Goal: Task Accomplishment & Management: Complete application form

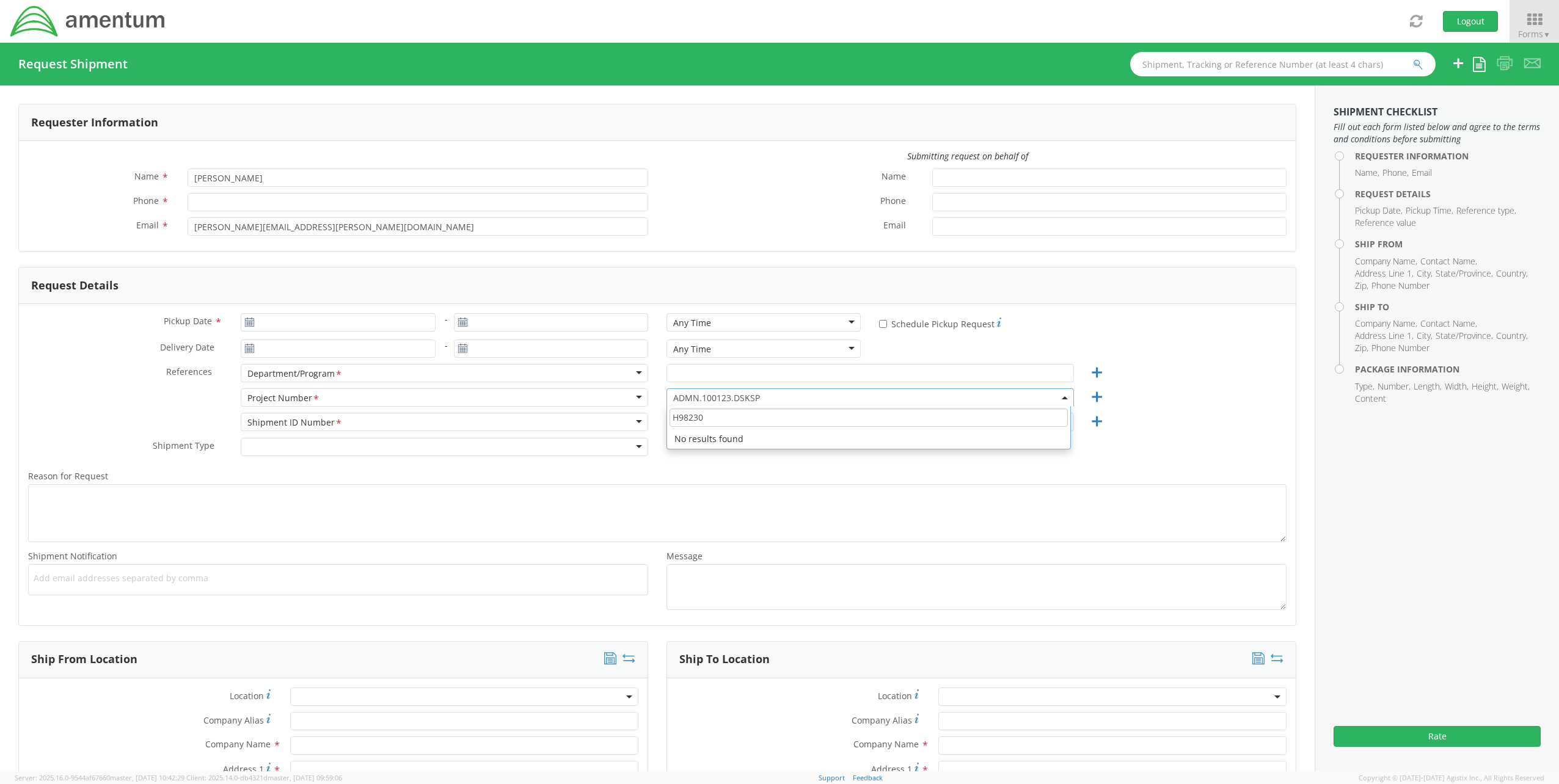
drag, startPoint x: 776, startPoint y: 423, endPoint x: 595, endPoint y: 403, distance: 182.1
click at [595, 403] on div "Project Number <span class="required">*</span> Project Number * Account Type Ac…" at bounding box center [657, 400] width 1277 height 24
type input "[PERSON_NAME]"
type input "[PERSON_NAME][EMAIL_ADDRESS][PERSON_NAME][DOMAIN_NAME]"
click at [826, 400] on span at bounding box center [871, 397] width 407 height 19
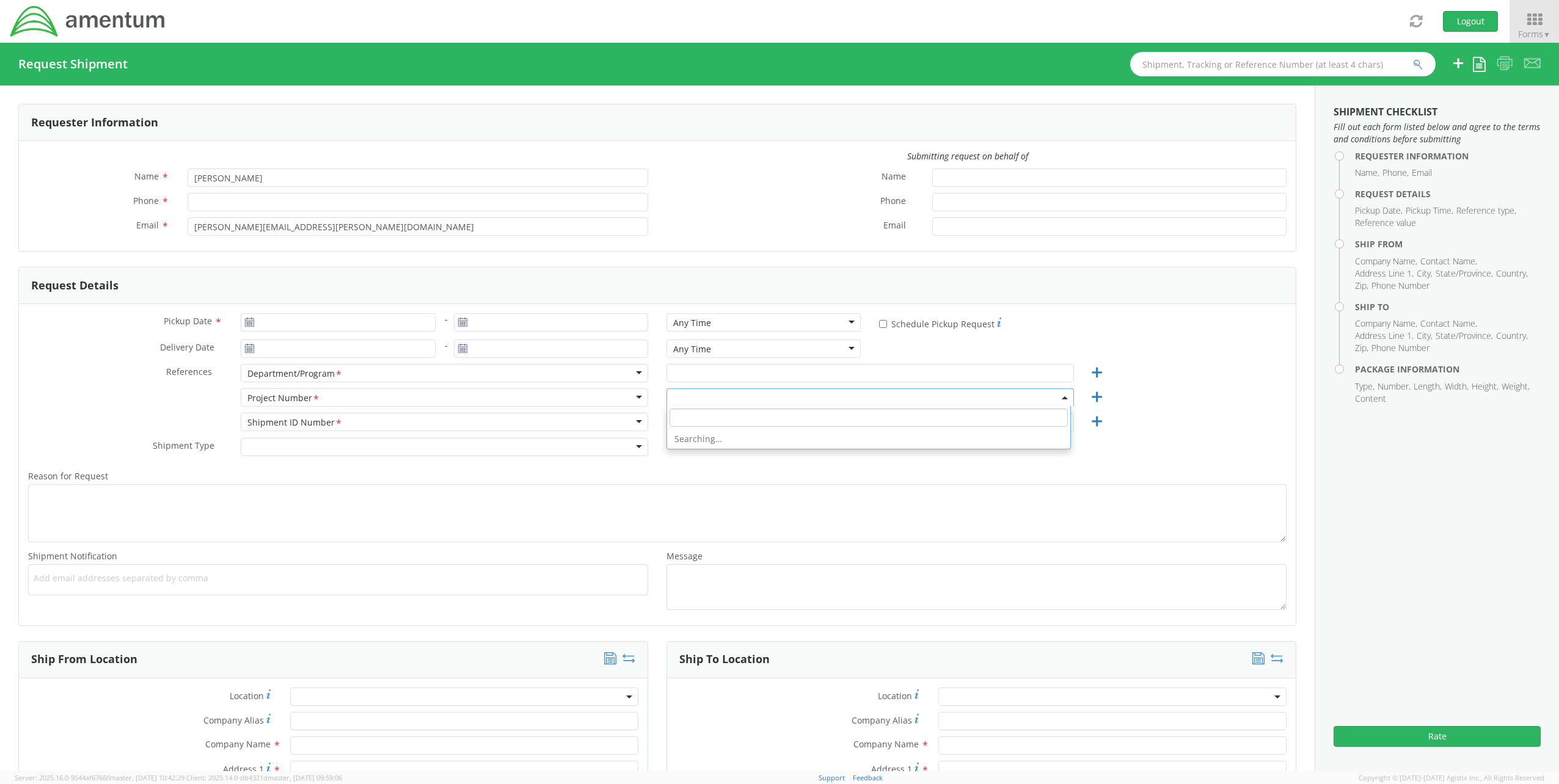
select select "ADMN.100123.DSKSP"
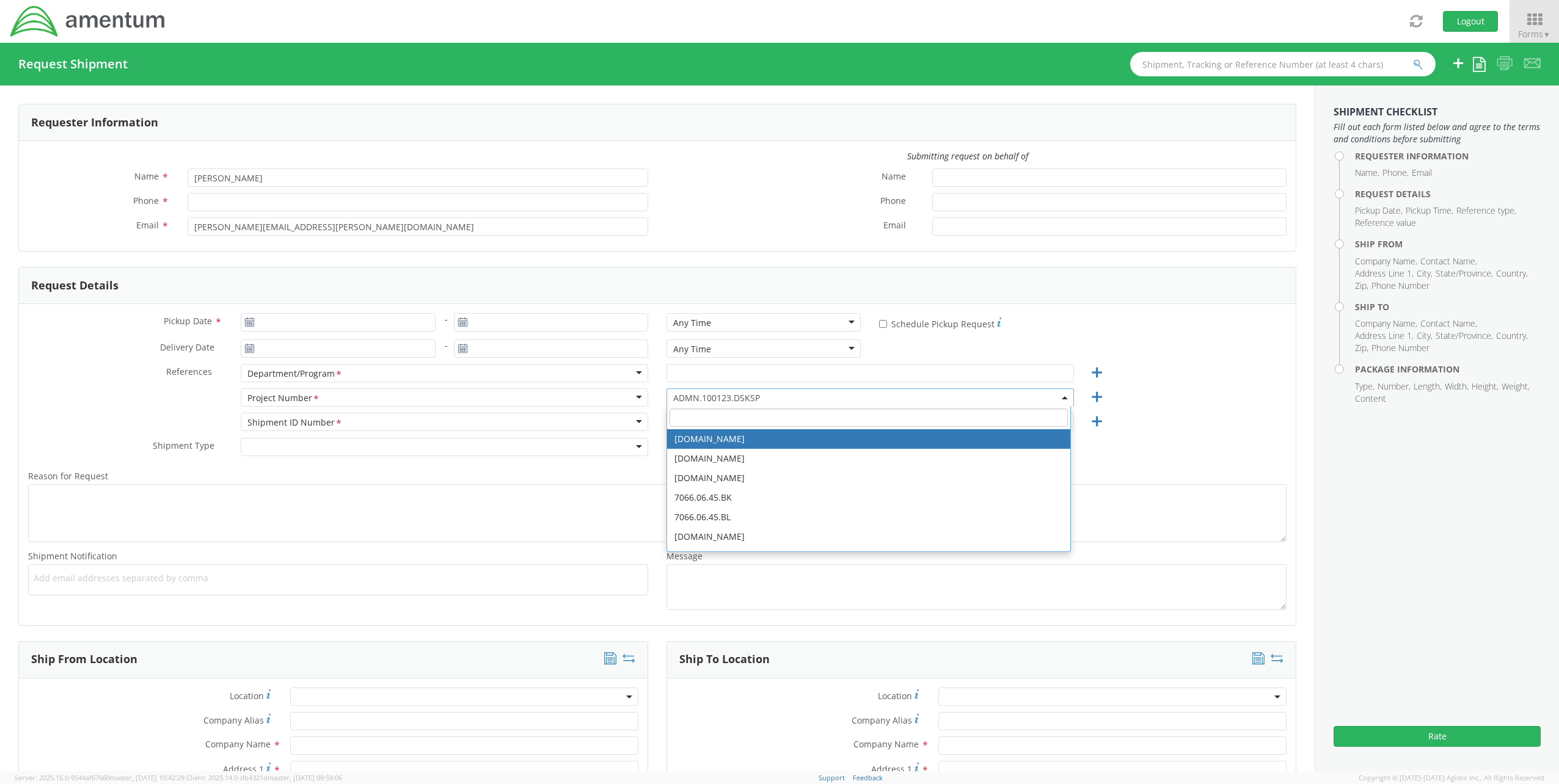
click at [766, 417] on input "search" at bounding box center [869, 417] width 399 height 19
paste input "7467.020.00.0002.NONB.SO"
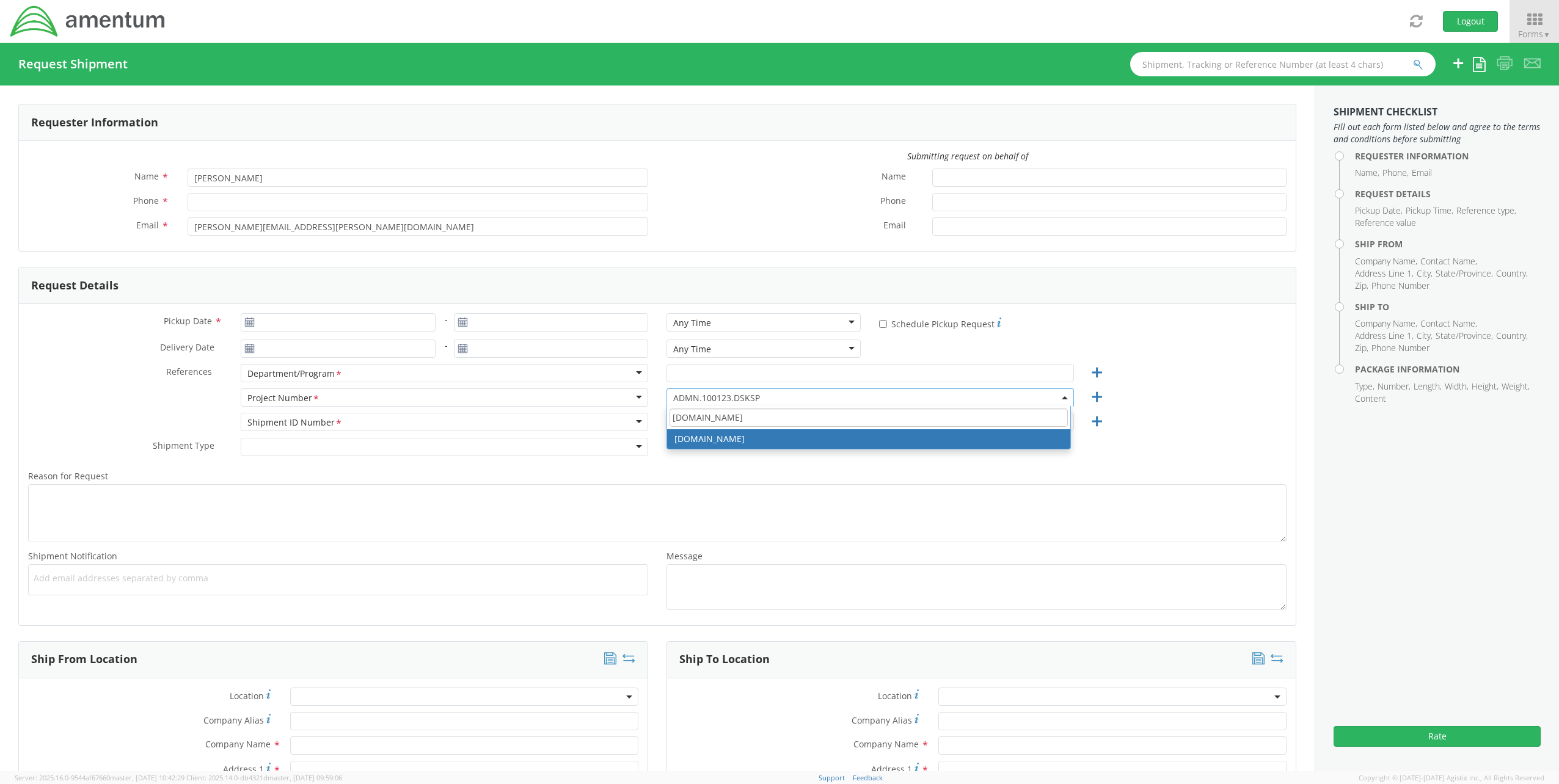
type input "7467.020.00.0002.NONB.SO"
select select "7467.020.00.0002.NONB.SO"
